Goal: Information Seeking & Learning: Understand process/instructions

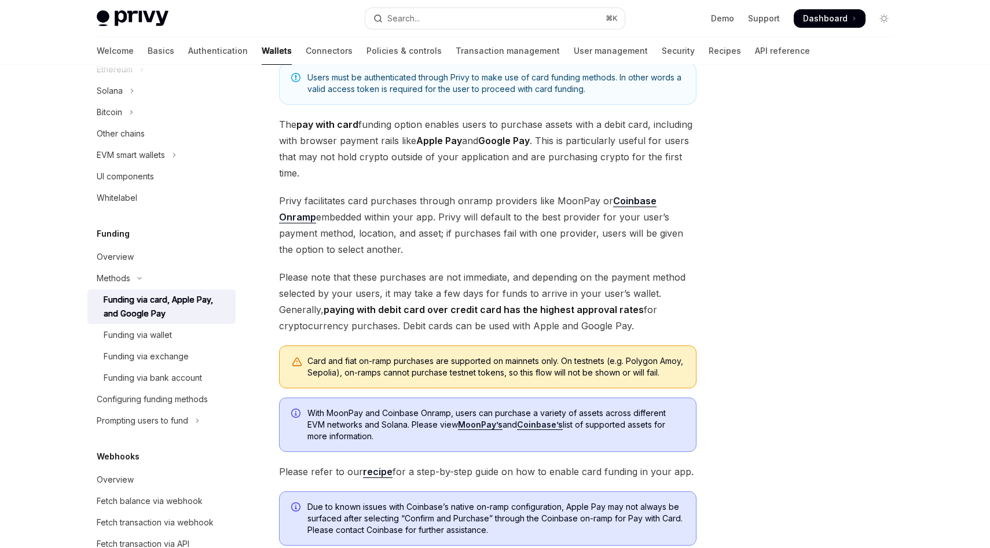
scroll to position [83, 0]
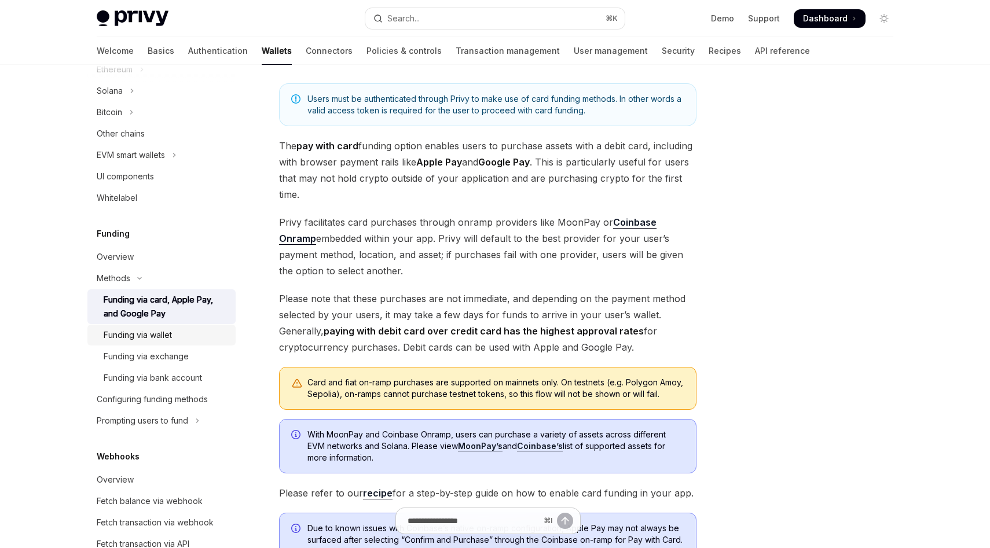
click at [186, 330] on div "Funding via wallet" at bounding box center [166, 335] width 125 height 14
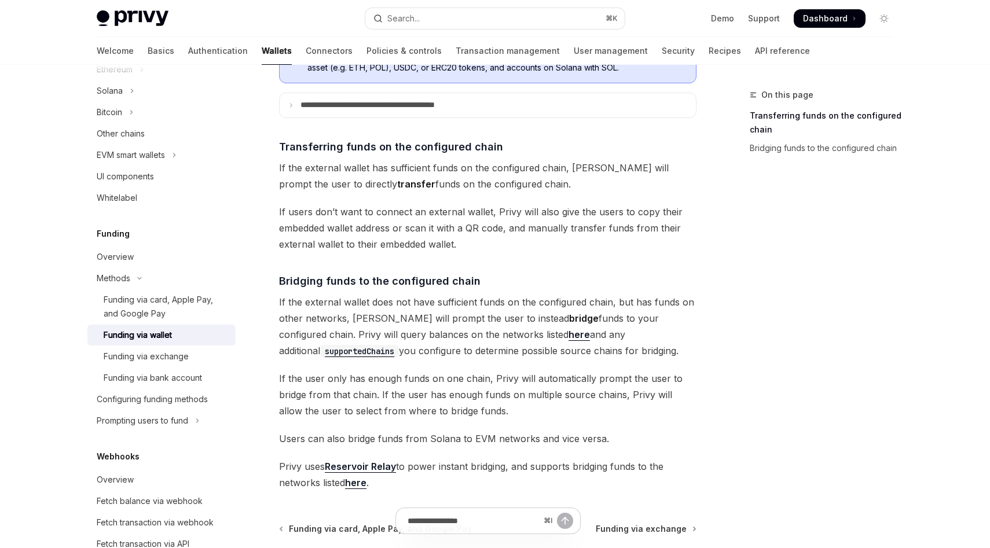
scroll to position [206, 0]
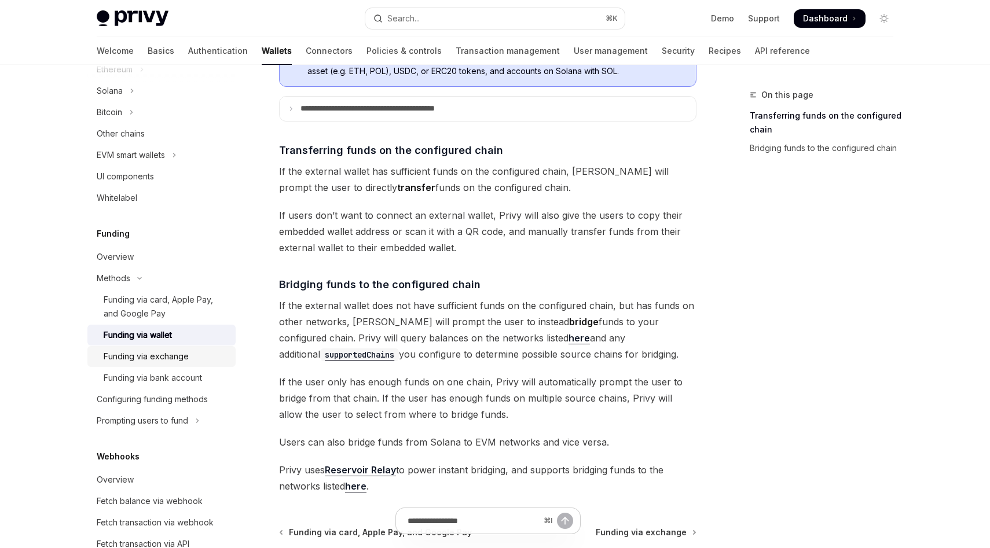
click at [190, 358] on div "Funding via exchange" at bounding box center [166, 357] width 125 height 14
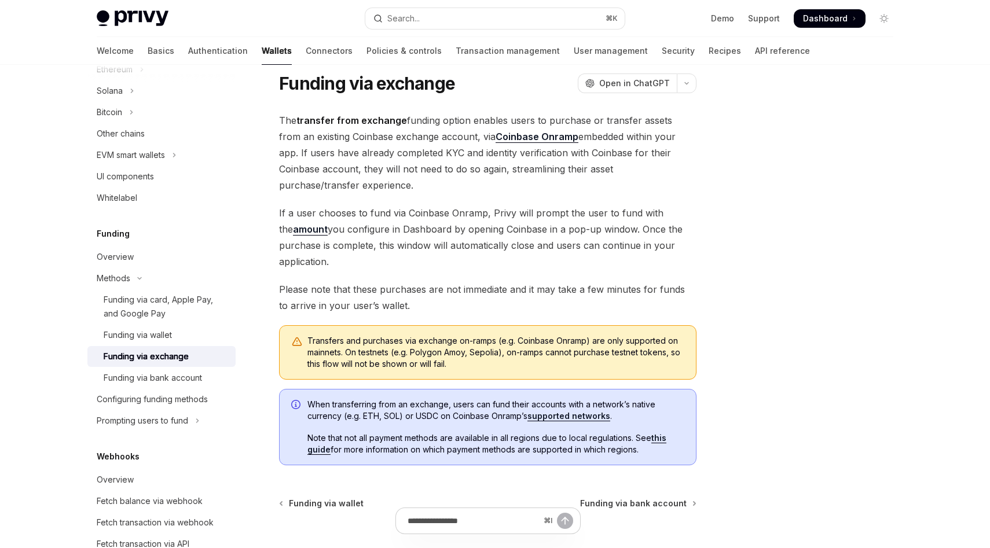
scroll to position [32, 0]
click at [192, 372] on div "Funding via bank account" at bounding box center [153, 378] width 98 height 14
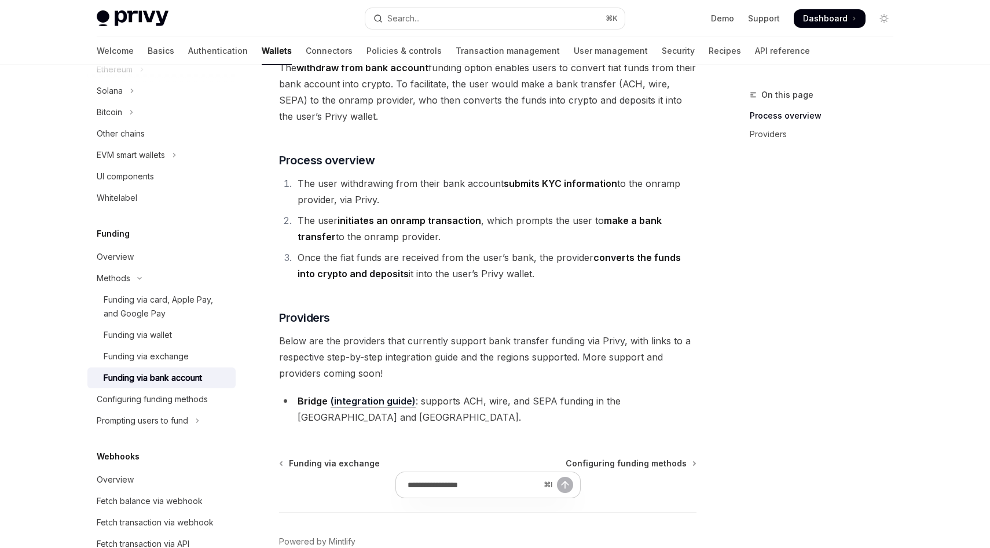
scroll to position [178, 0]
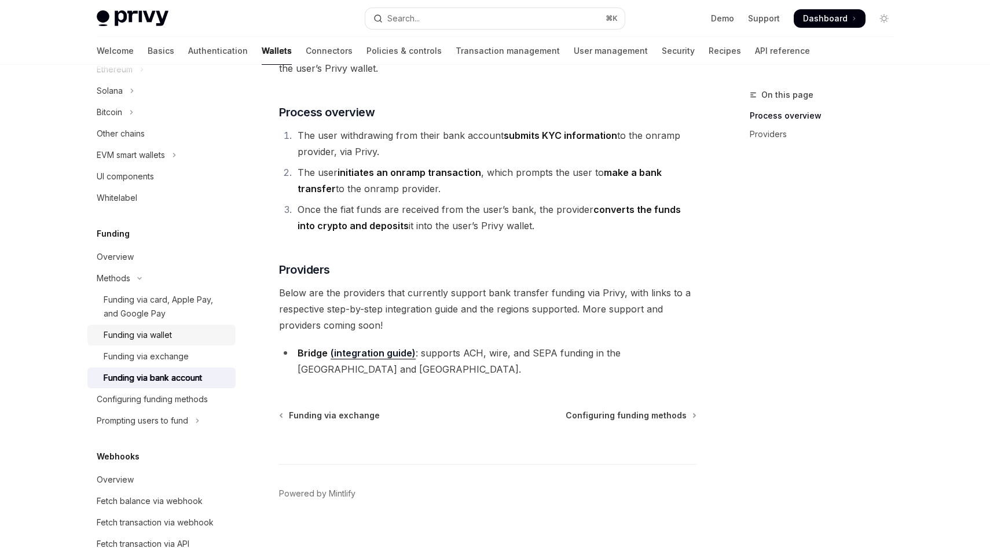
click at [206, 334] on div "Funding via wallet" at bounding box center [166, 335] width 125 height 14
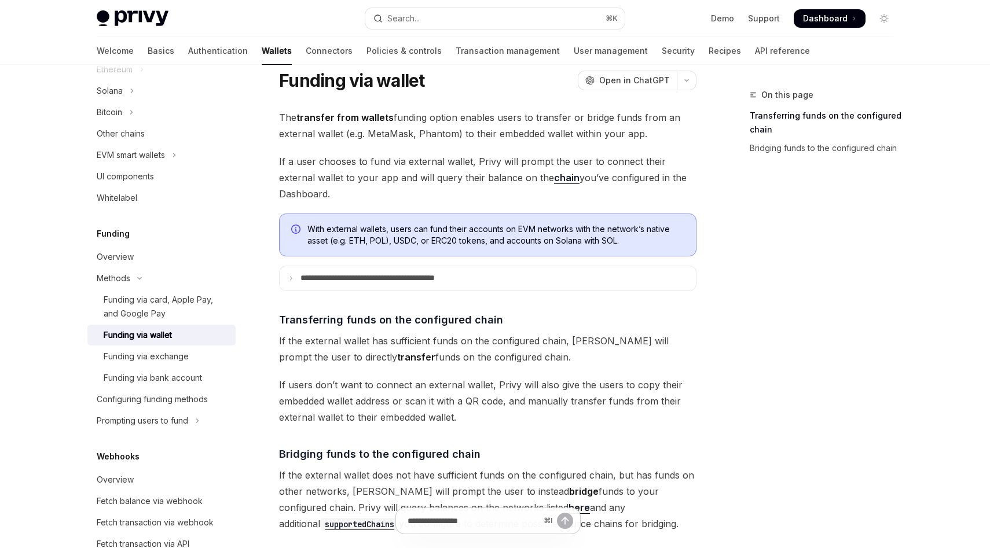
scroll to position [38, 0]
click at [389, 284] on summary "**********" at bounding box center [488, 277] width 416 height 24
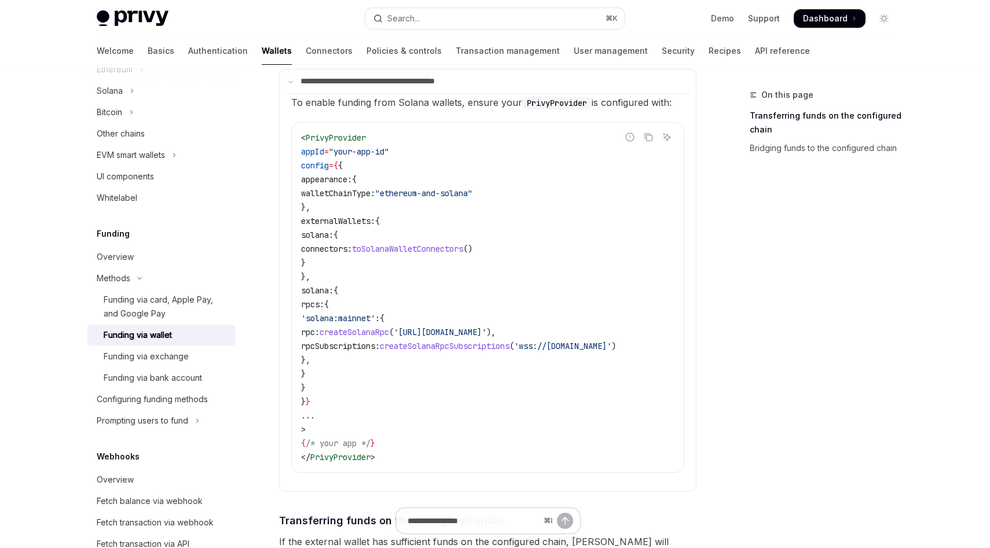
scroll to position [251, 0]
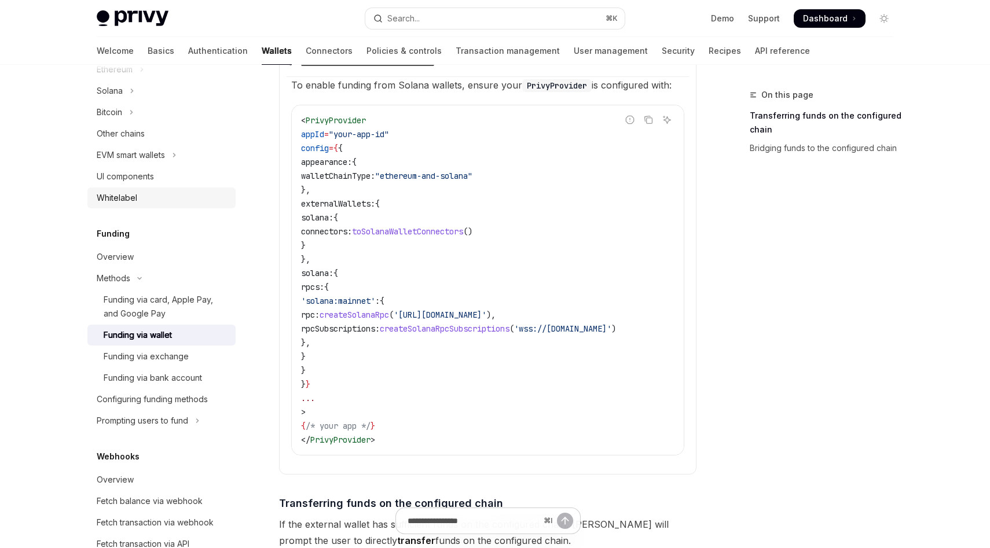
click at [203, 195] on div "Whitelabel" at bounding box center [163, 198] width 132 height 14
type textarea "*"
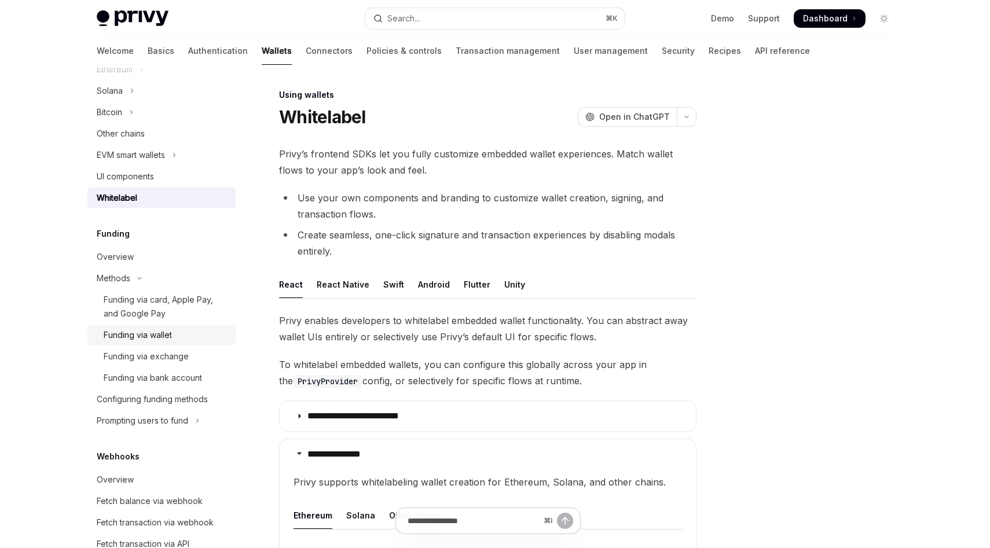
click at [197, 335] on div "Funding via wallet" at bounding box center [166, 335] width 125 height 14
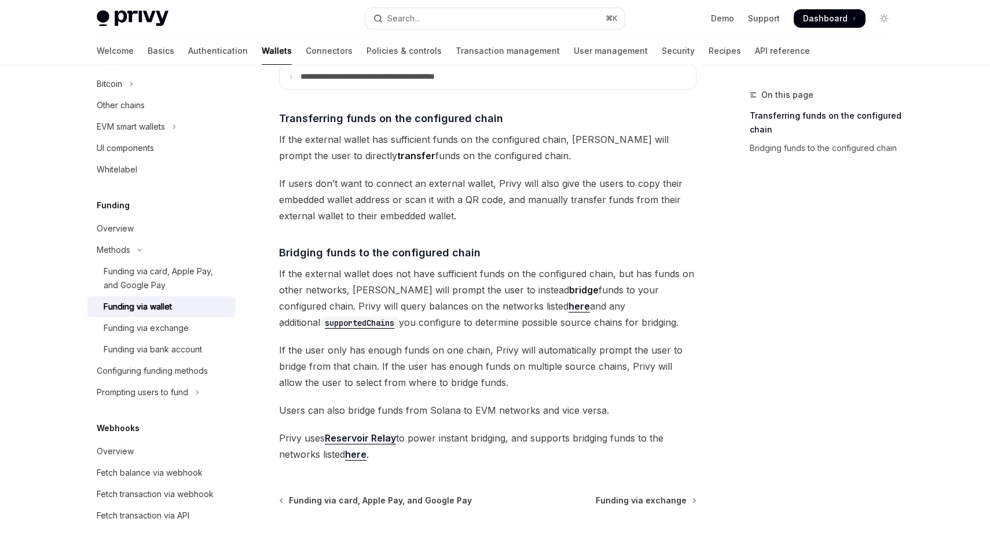
scroll to position [295, 0]
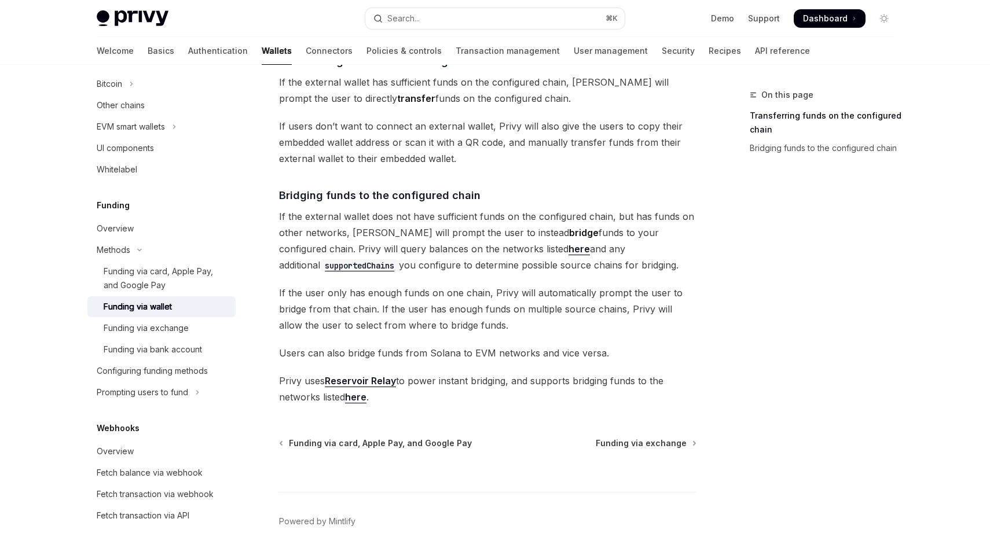
click at [354, 397] on link "here" at bounding box center [355, 397] width 21 height 12
